Goal: Find contact information

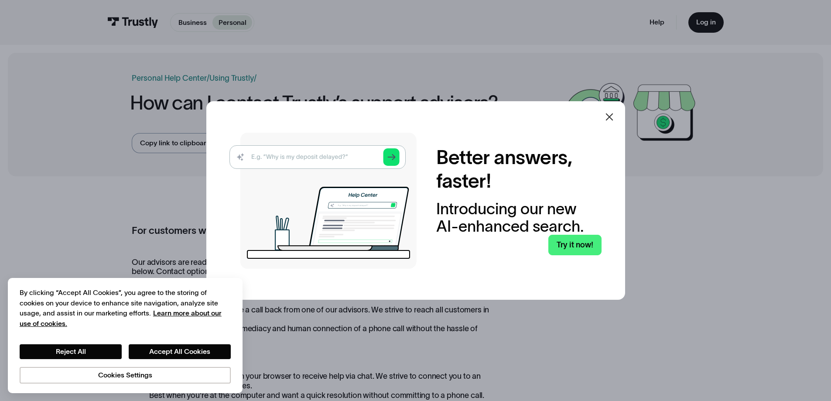
click at [614, 114] on icon at bounding box center [609, 117] width 10 height 10
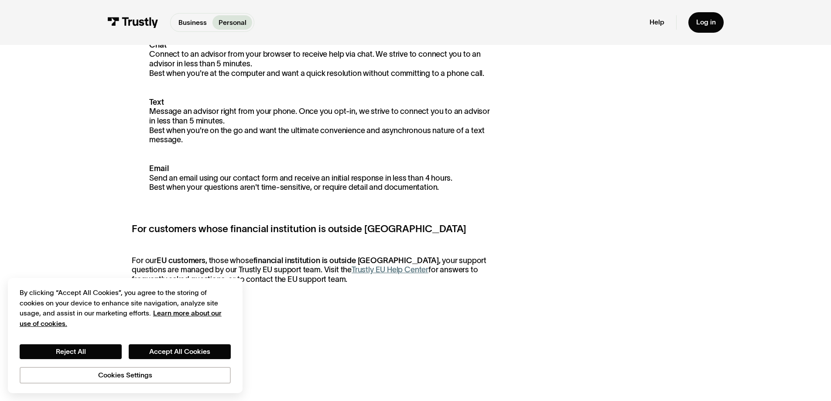
scroll to position [349, 0]
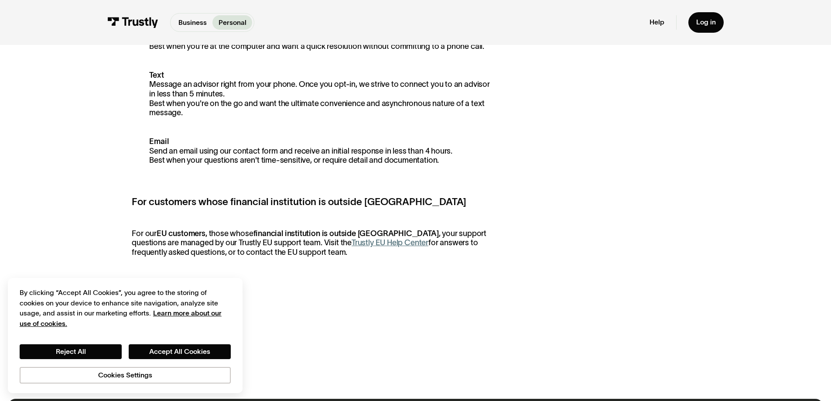
click at [454, 164] on p "Email Send an email using our contact form and receive an initial response in l…" at bounding box center [314, 151] width 365 height 28
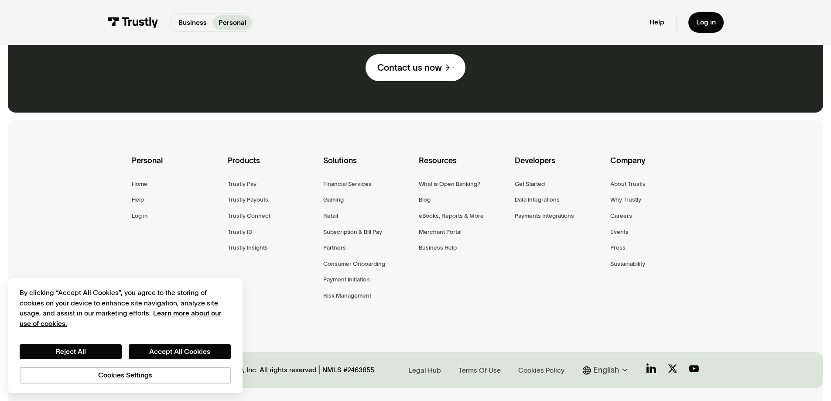
scroll to position [811, 0]
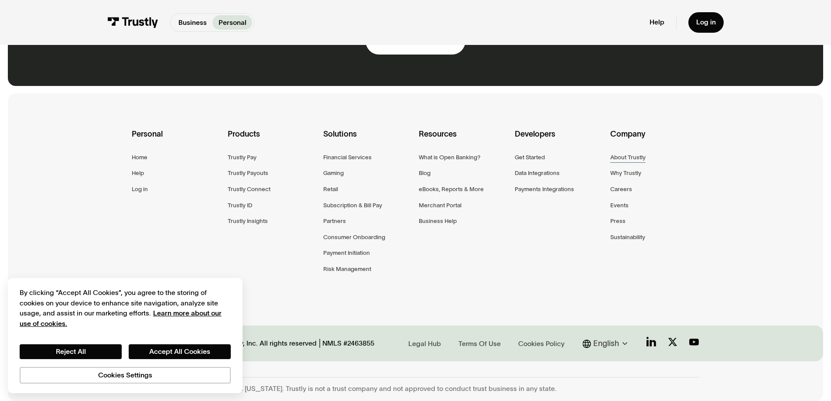
click at [623, 156] on div "About Trustly" at bounding box center [628, 157] width 35 height 10
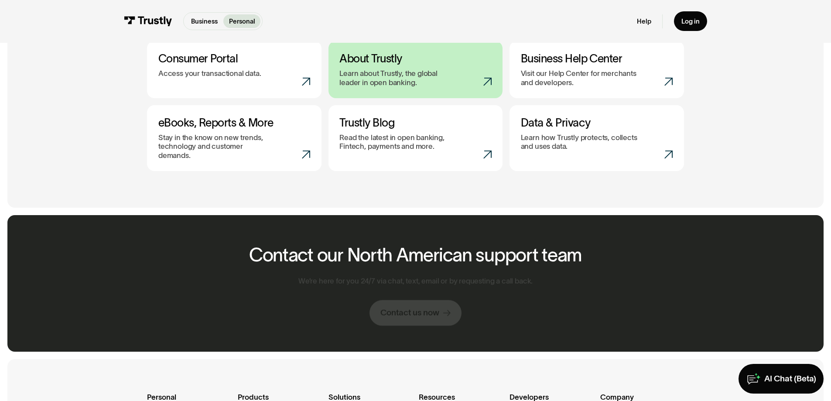
scroll to position [466, 0]
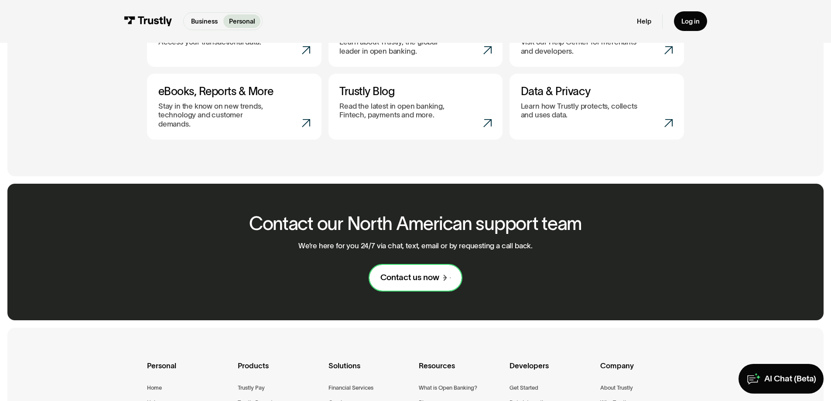
click at [414, 274] on div "Contact us now" at bounding box center [410, 277] width 59 height 11
